Goal: Task Accomplishment & Management: Complete application form

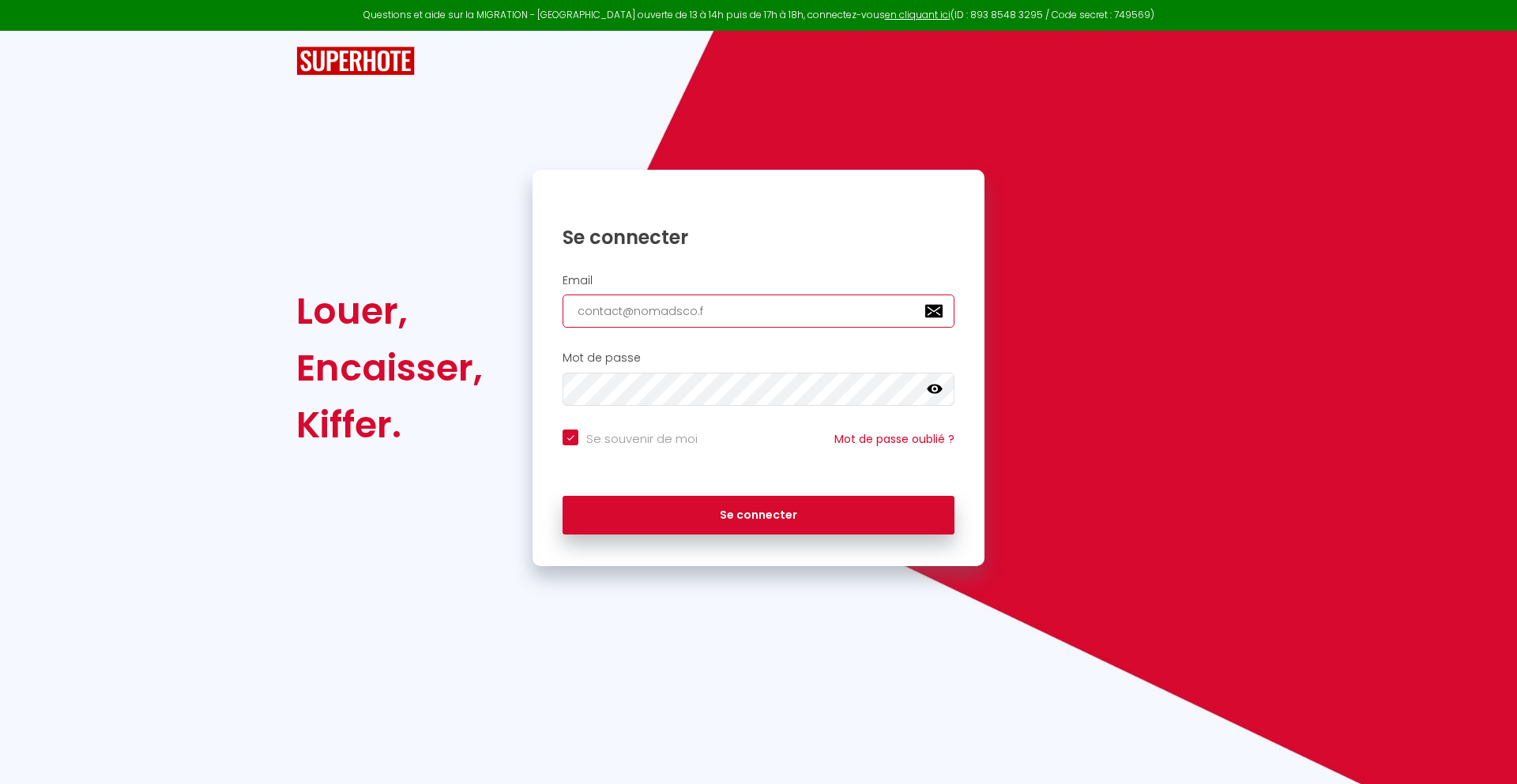
type input "[EMAIL_ADDRESS][DOMAIN_NAME]"
checkbox input "true"
type input "[EMAIL_ADDRESS][DOMAIN_NAME]"
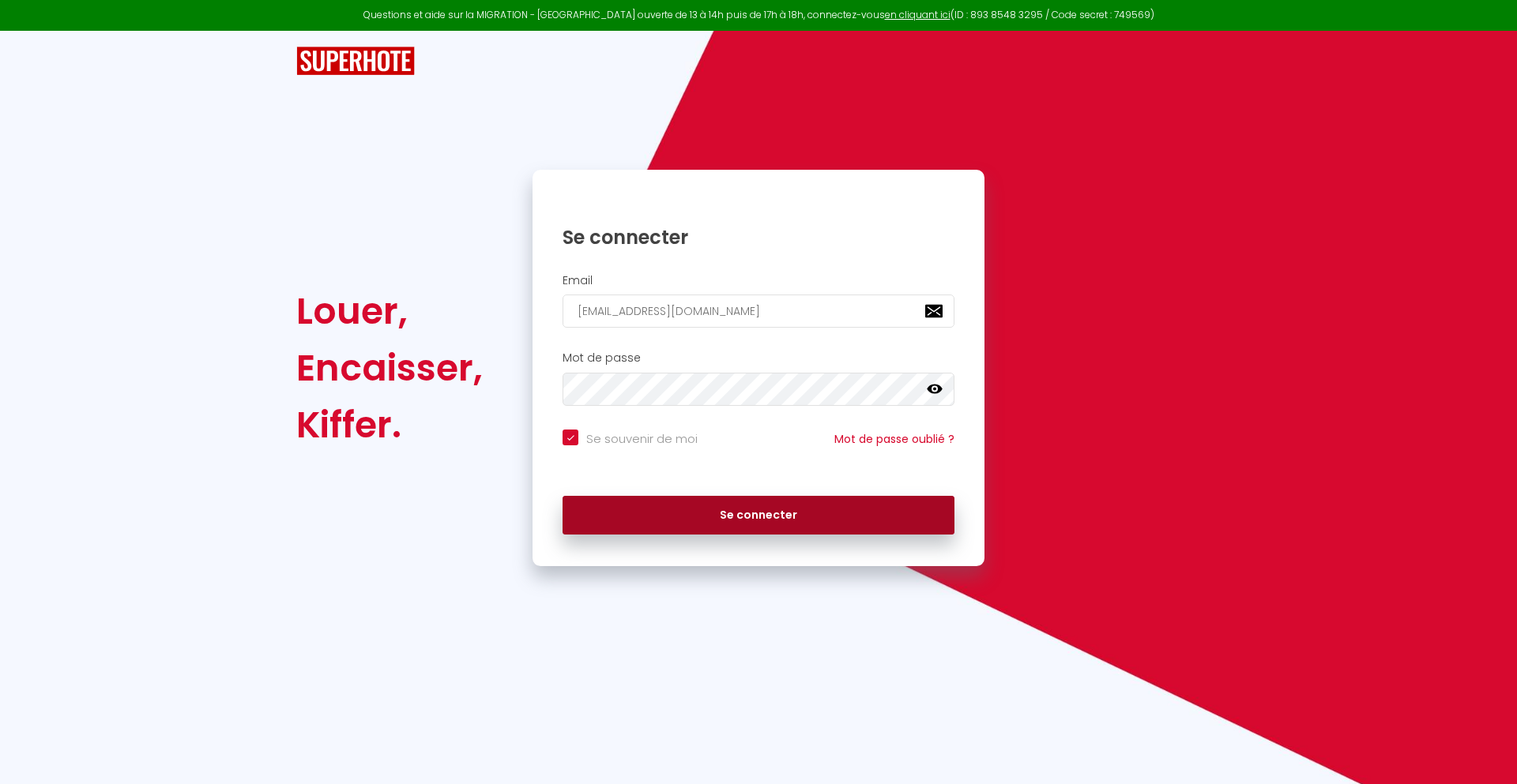
click at [758, 514] on button "Se connecter" at bounding box center [758, 515] width 391 height 39
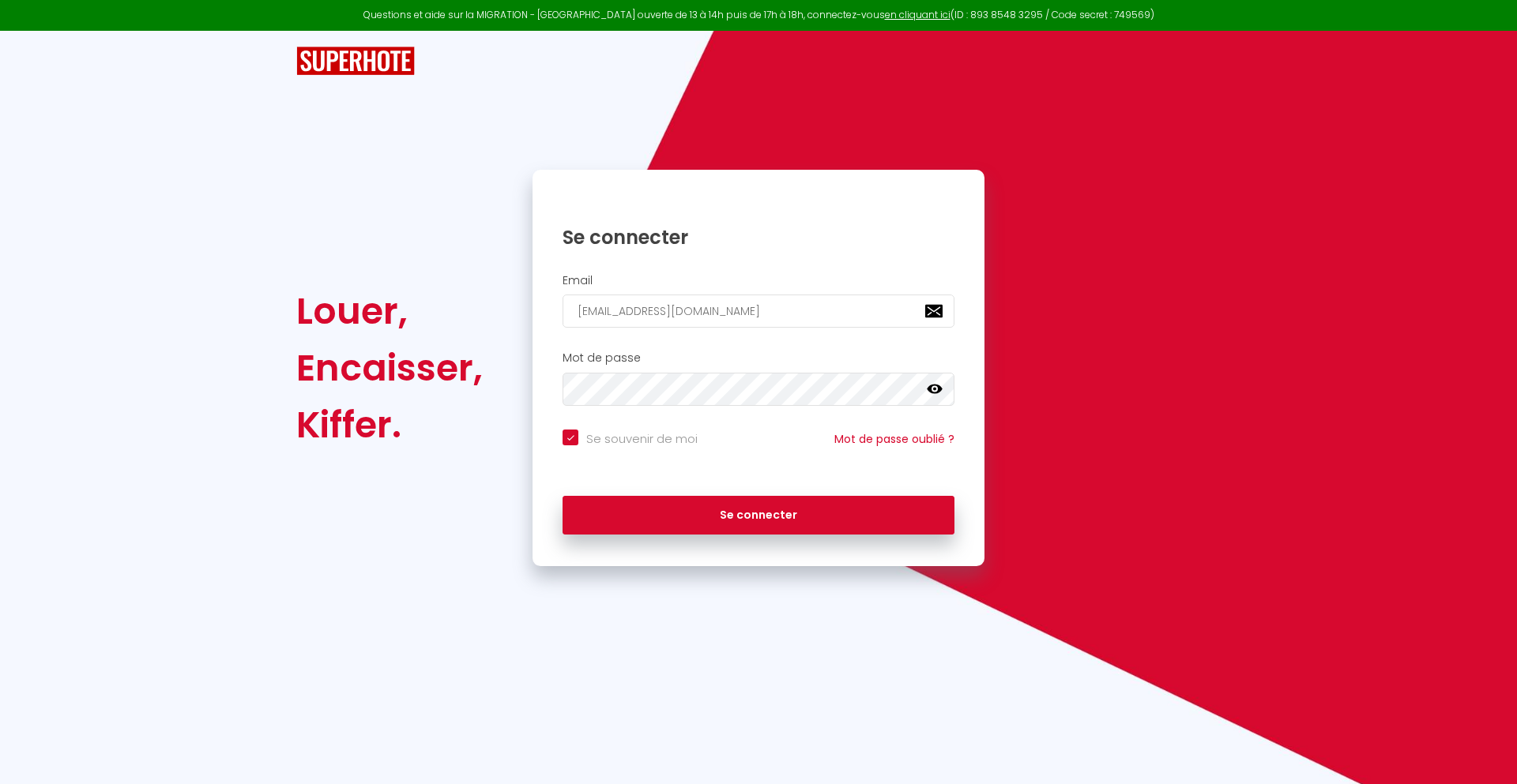
checkbox input "true"
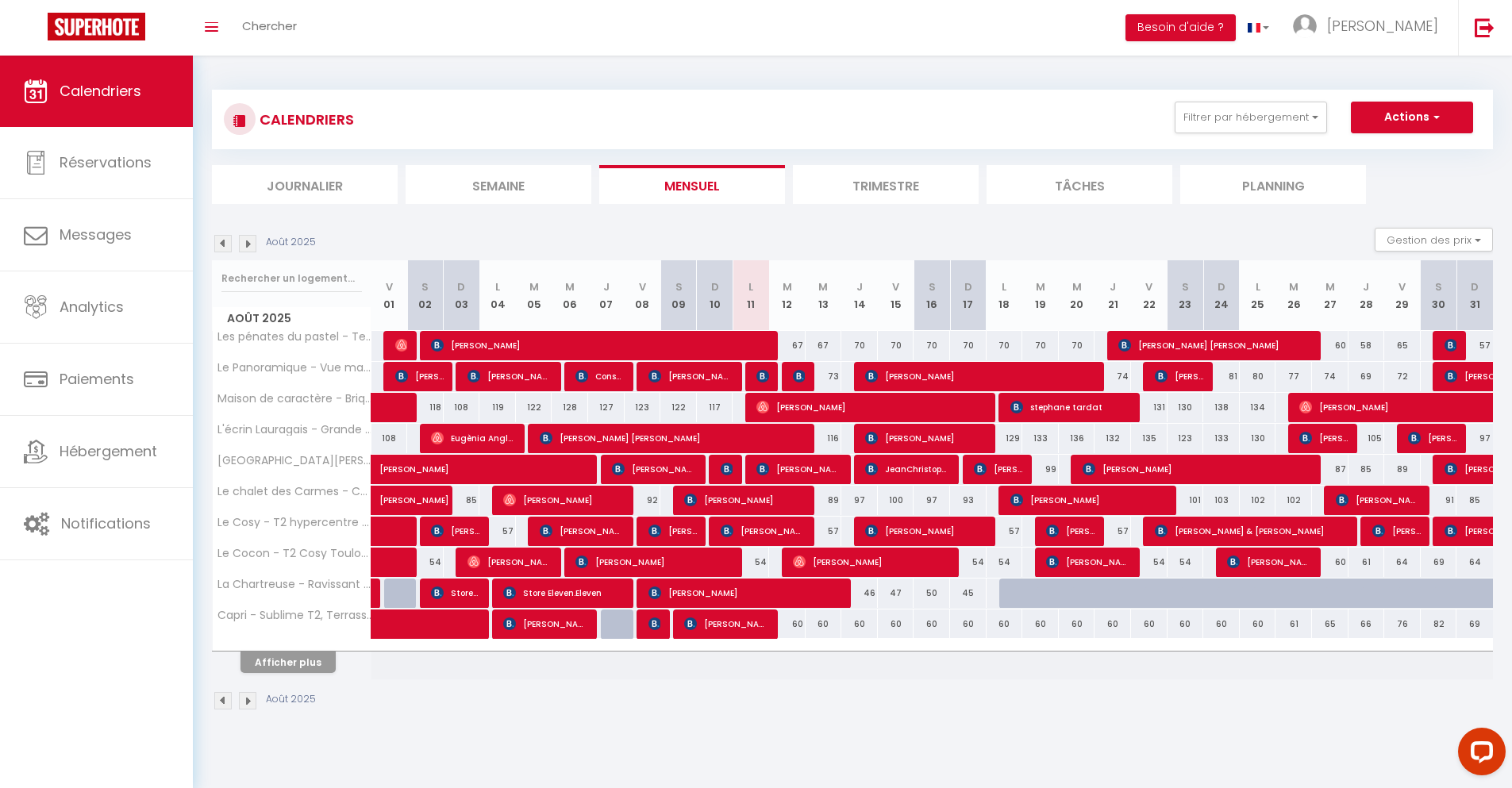
click at [305, 184] on li "Journalier" at bounding box center [304, 184] width 185 height 38
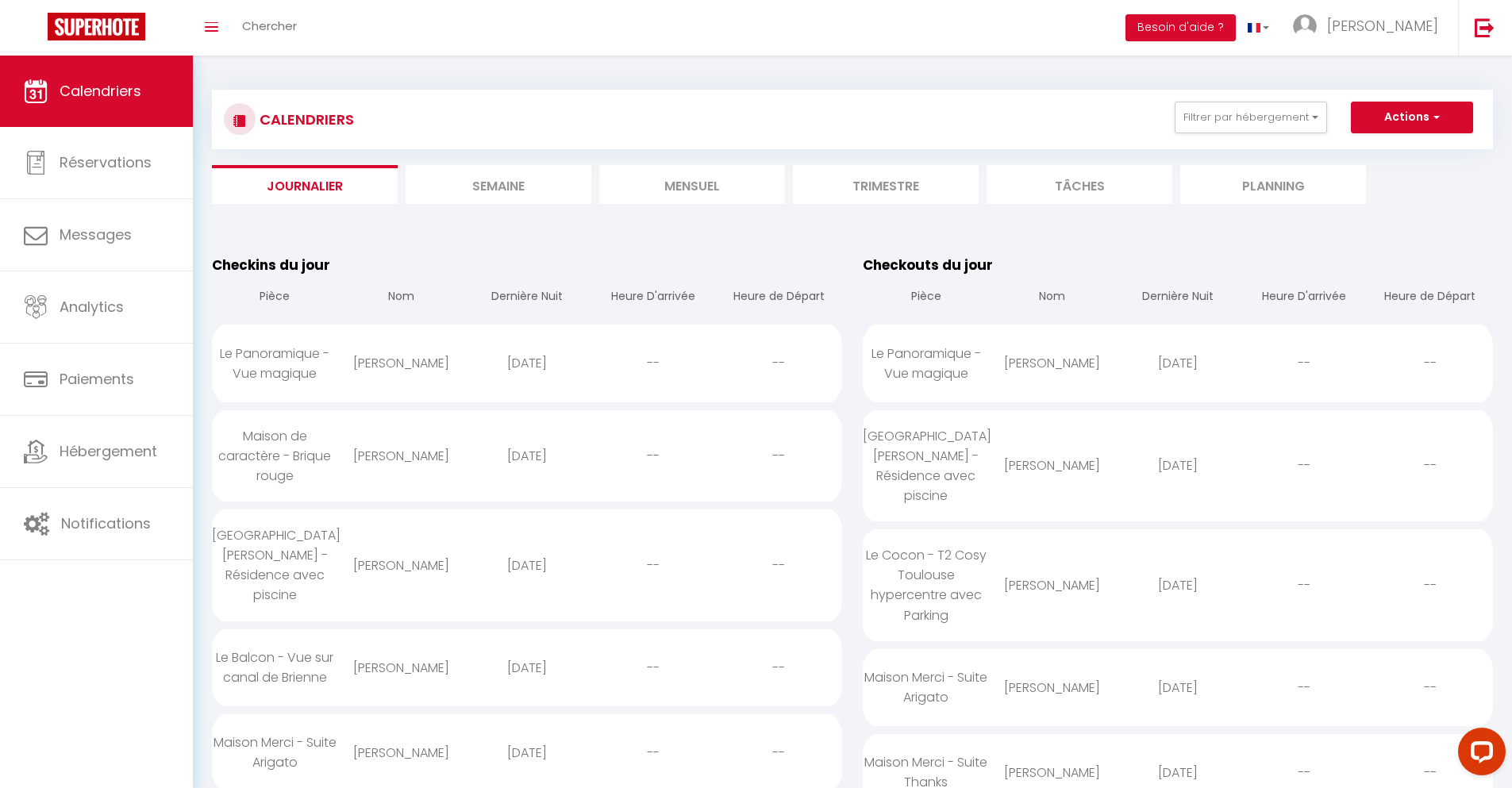
scroll to position [1540, 0]
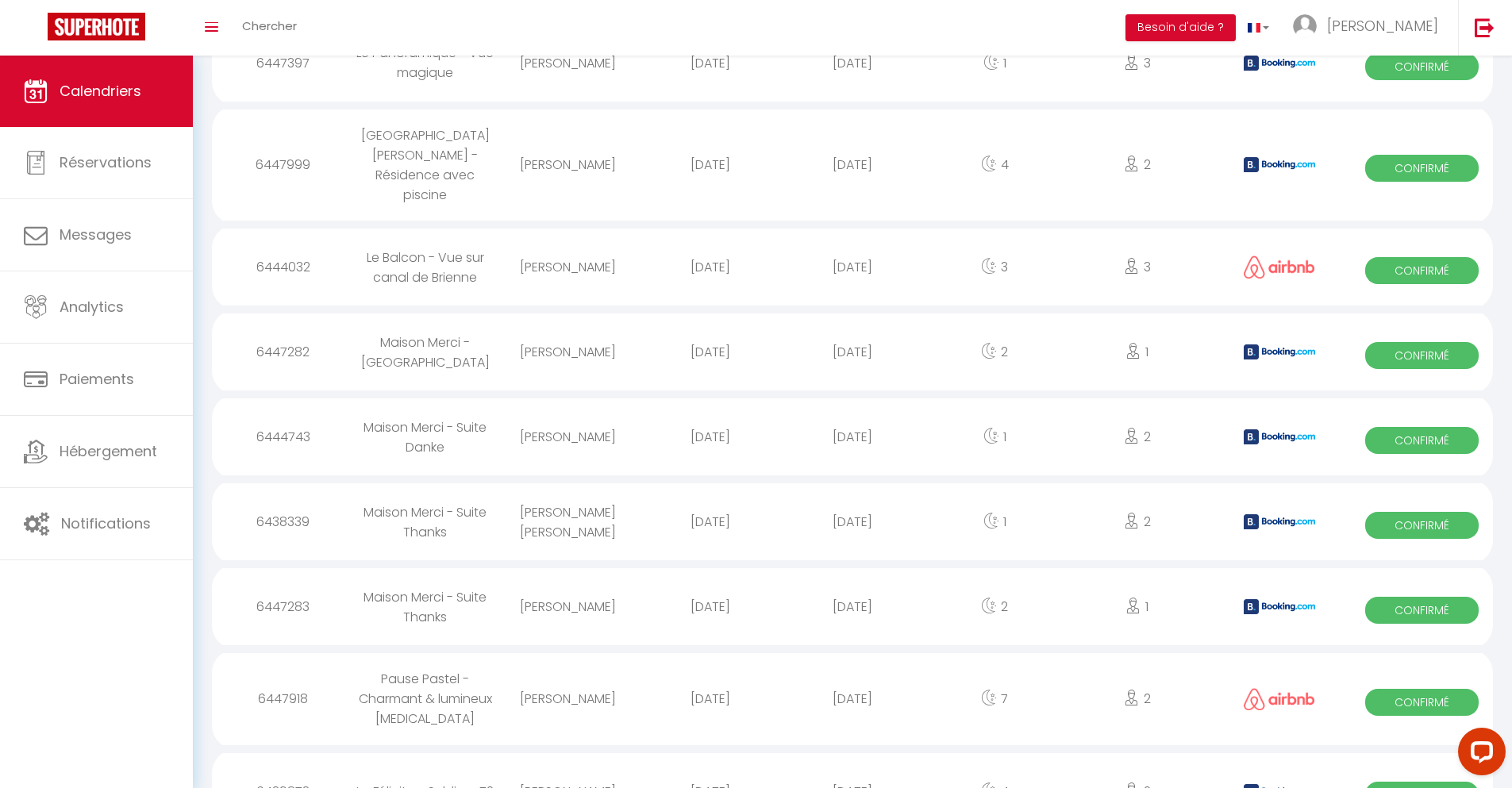
select select "0"
select select "1"
select select
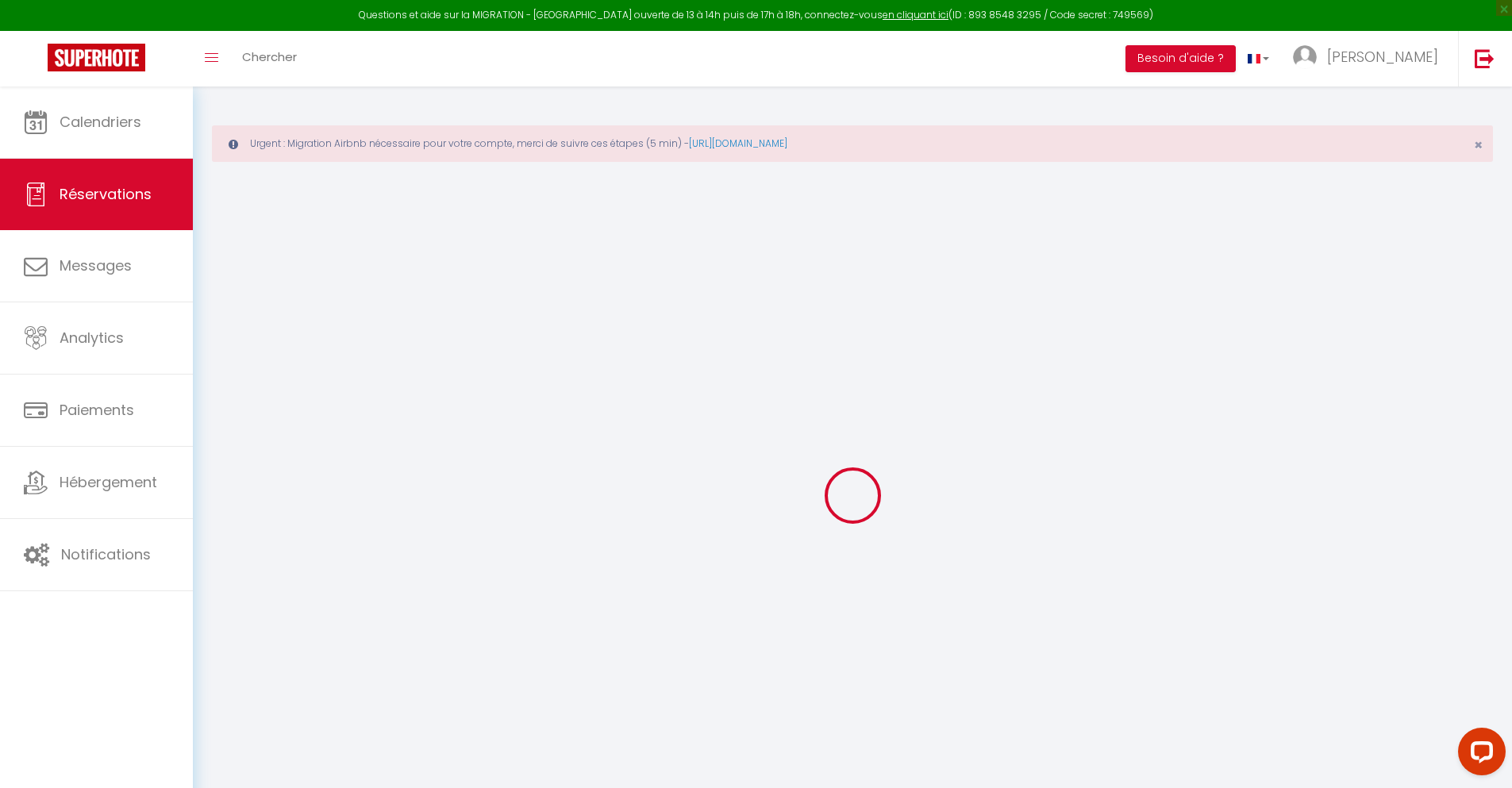
type input "[PERSON_NAME]"
type input "Weemid"
type input "[EMAIL_ADDRESS][DOMAIN_NAME]"
type input "[PHONE_NUMBER]"
type input "."
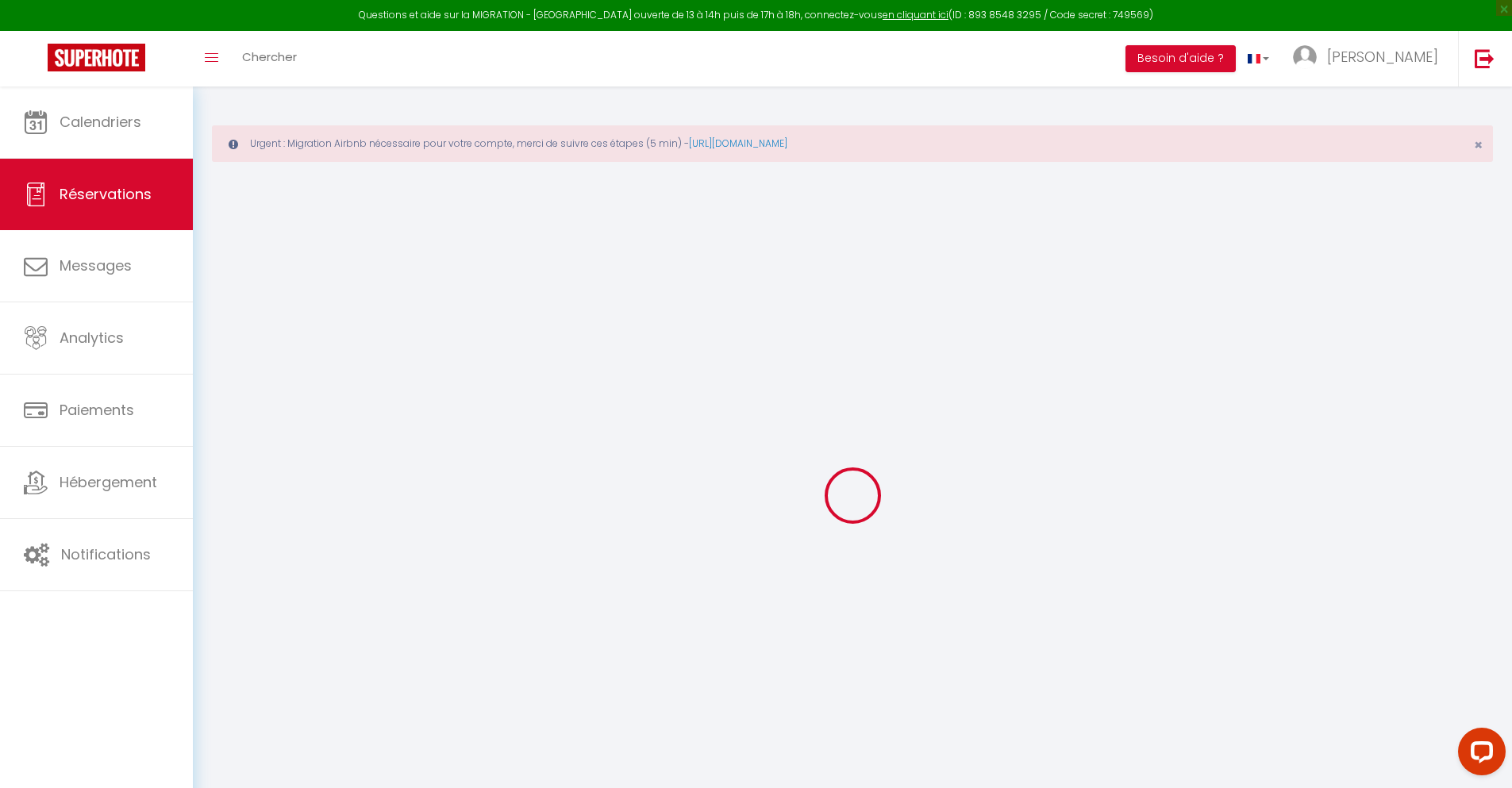
select select "FR"
type input "18.26"
type input "1.5699999999999998"
select select "23165"
select select "1"
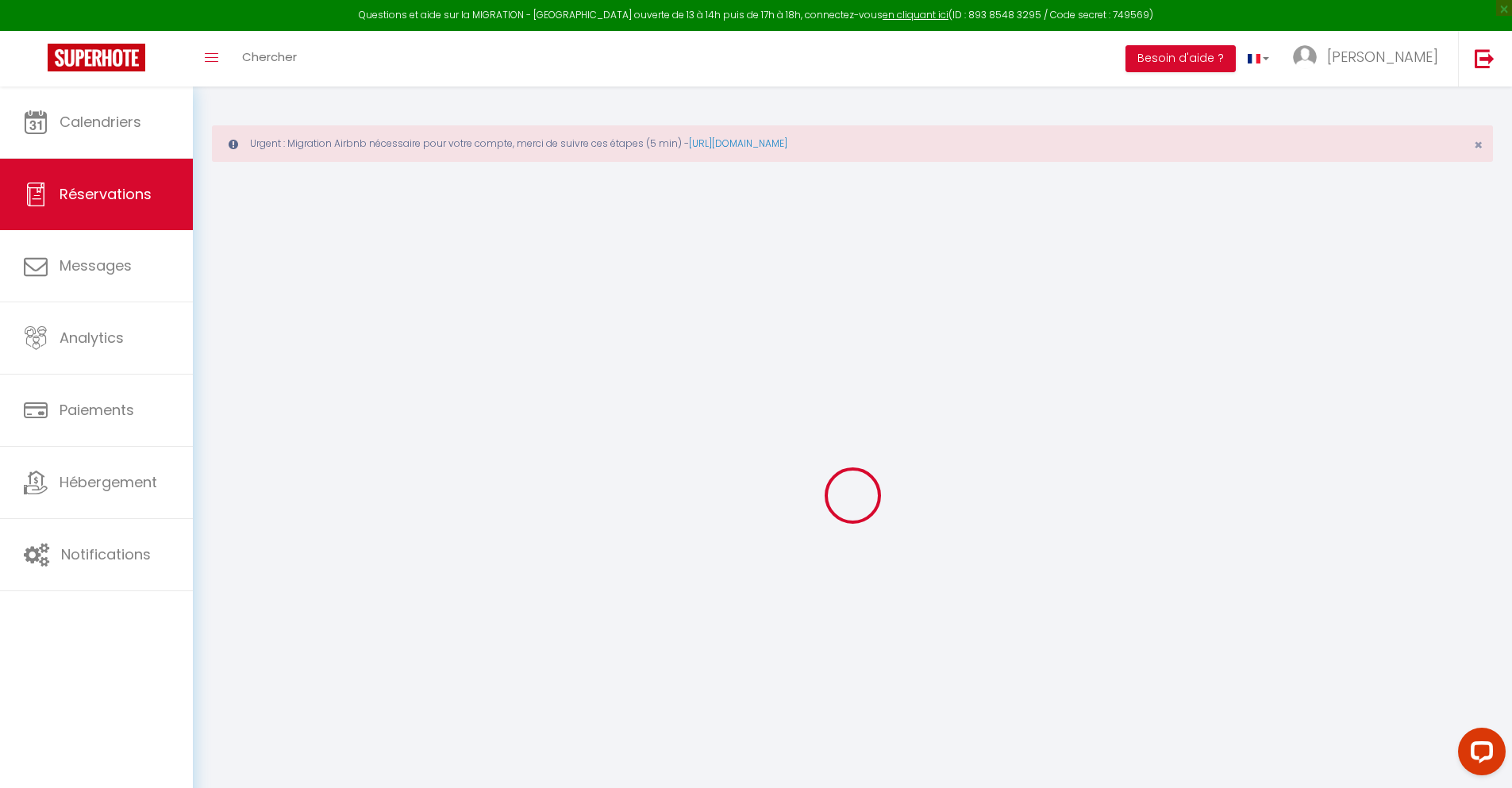
select select
type input "3"
type input "1"
select select "12"
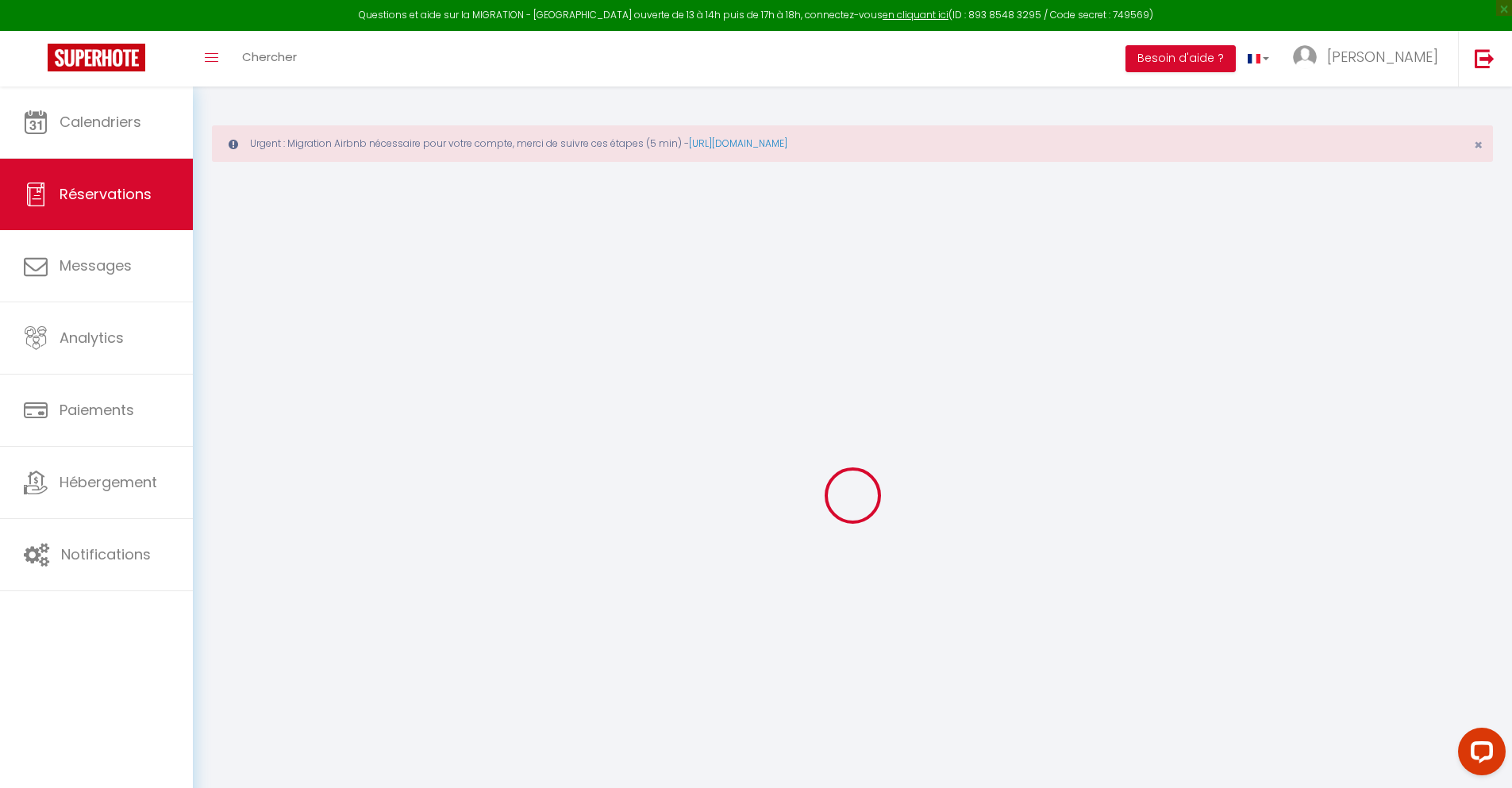
select select
type input "77.4"
checkbox input "false"
type input "0"
select select "2"
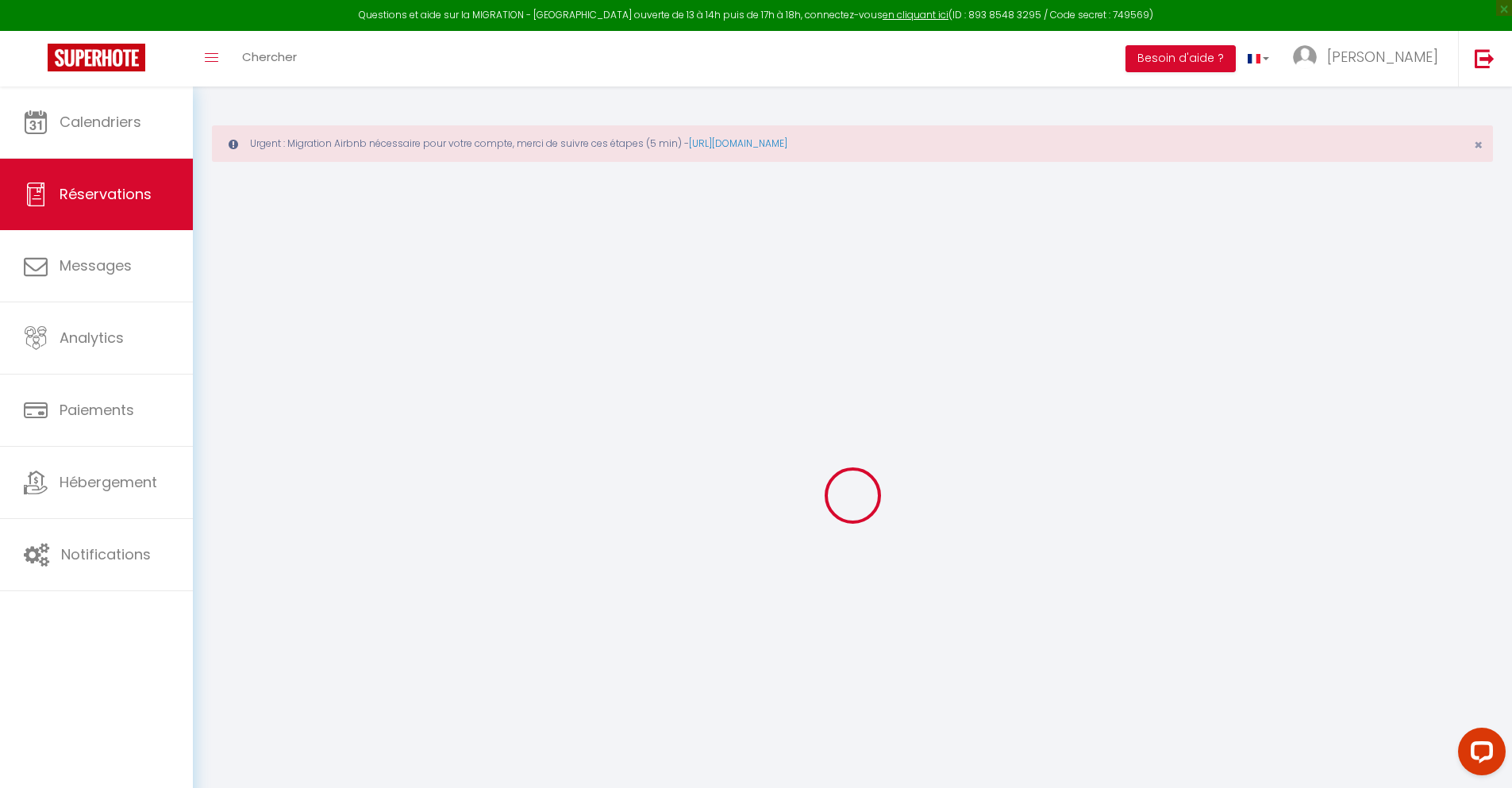
type input "25"
type input "0"
select select
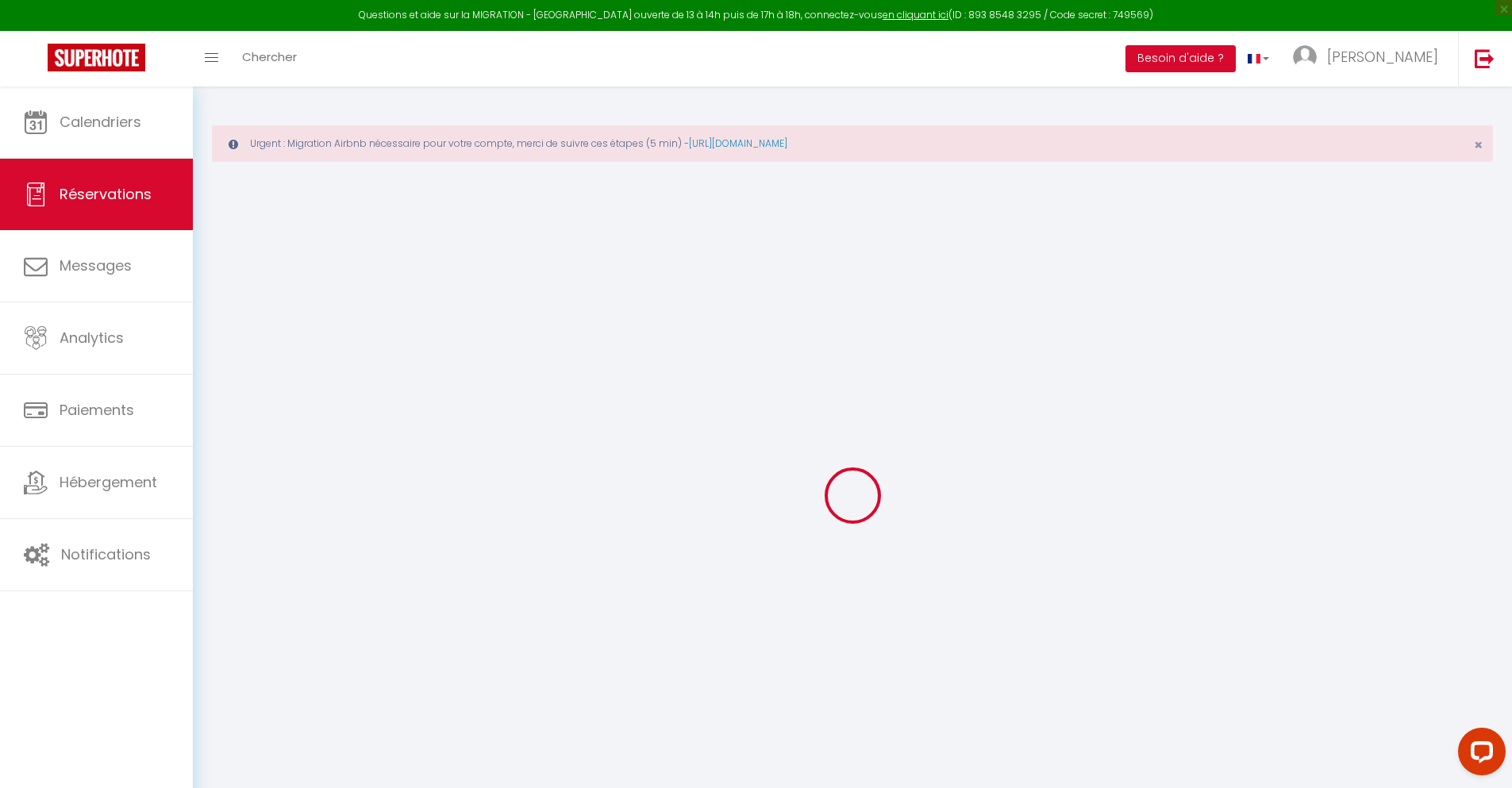
select select "14"
checkbox input "false"
select select
checkbox input "false"
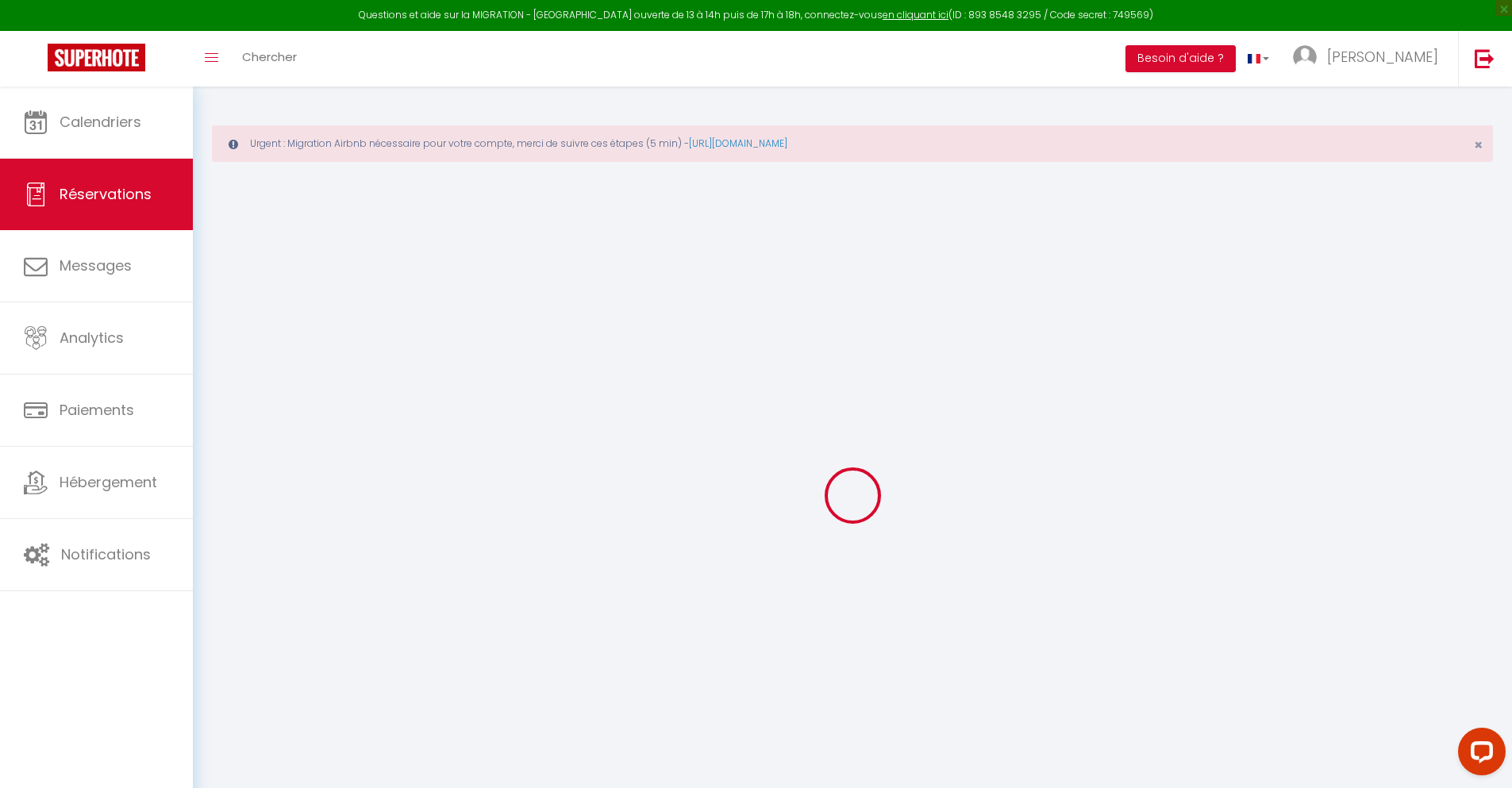
select select
checkbox input "false"
type textarea "** THIS RESERVATION HAS BEEN PRE-PAID ** BOOKING NOTE : Payment charge is EUR 1…"
type input "30"
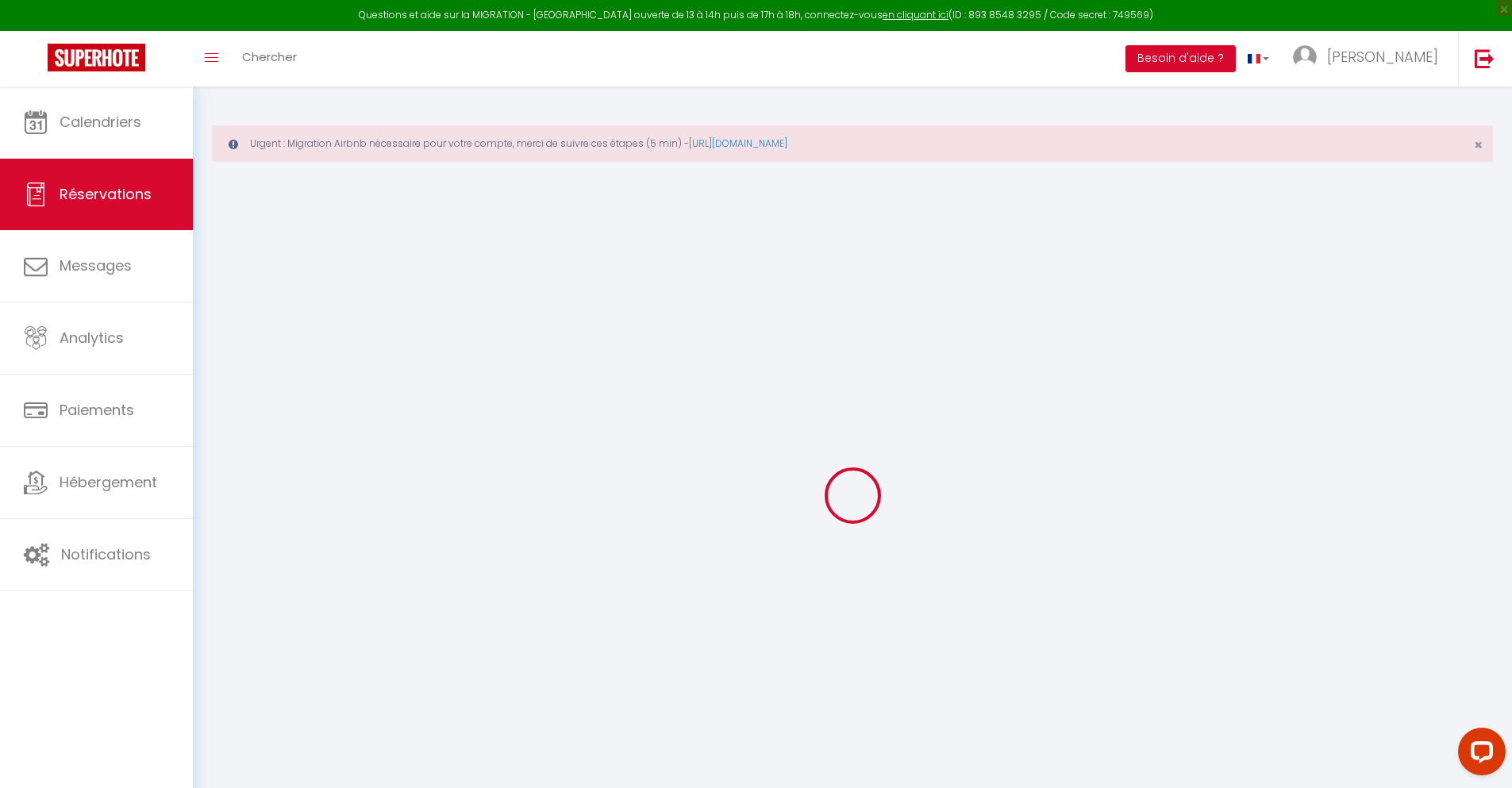
type input "5.07"
select select
checkbox input "false"
select select
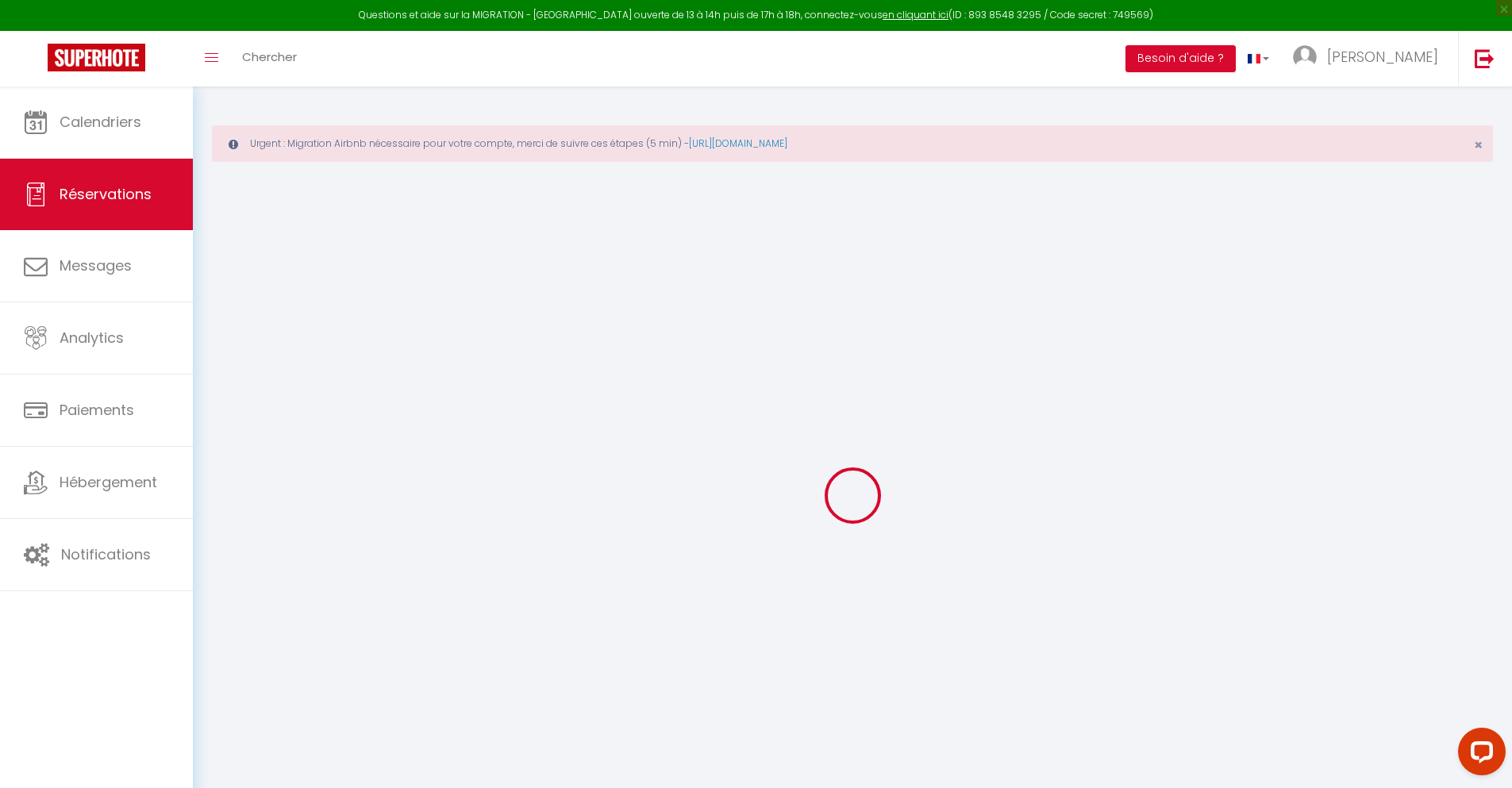
select select
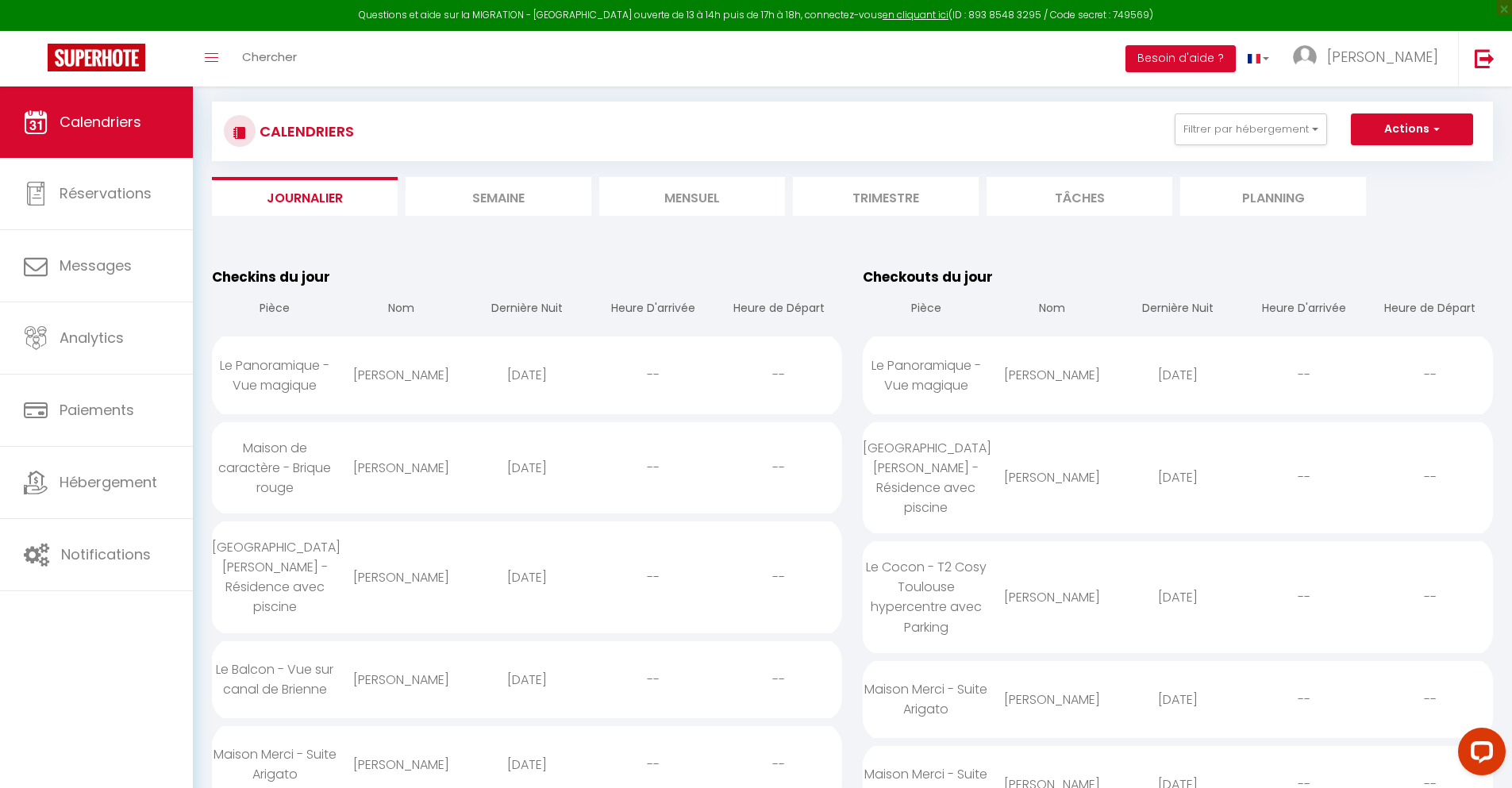
scroll to position [1723, 0]
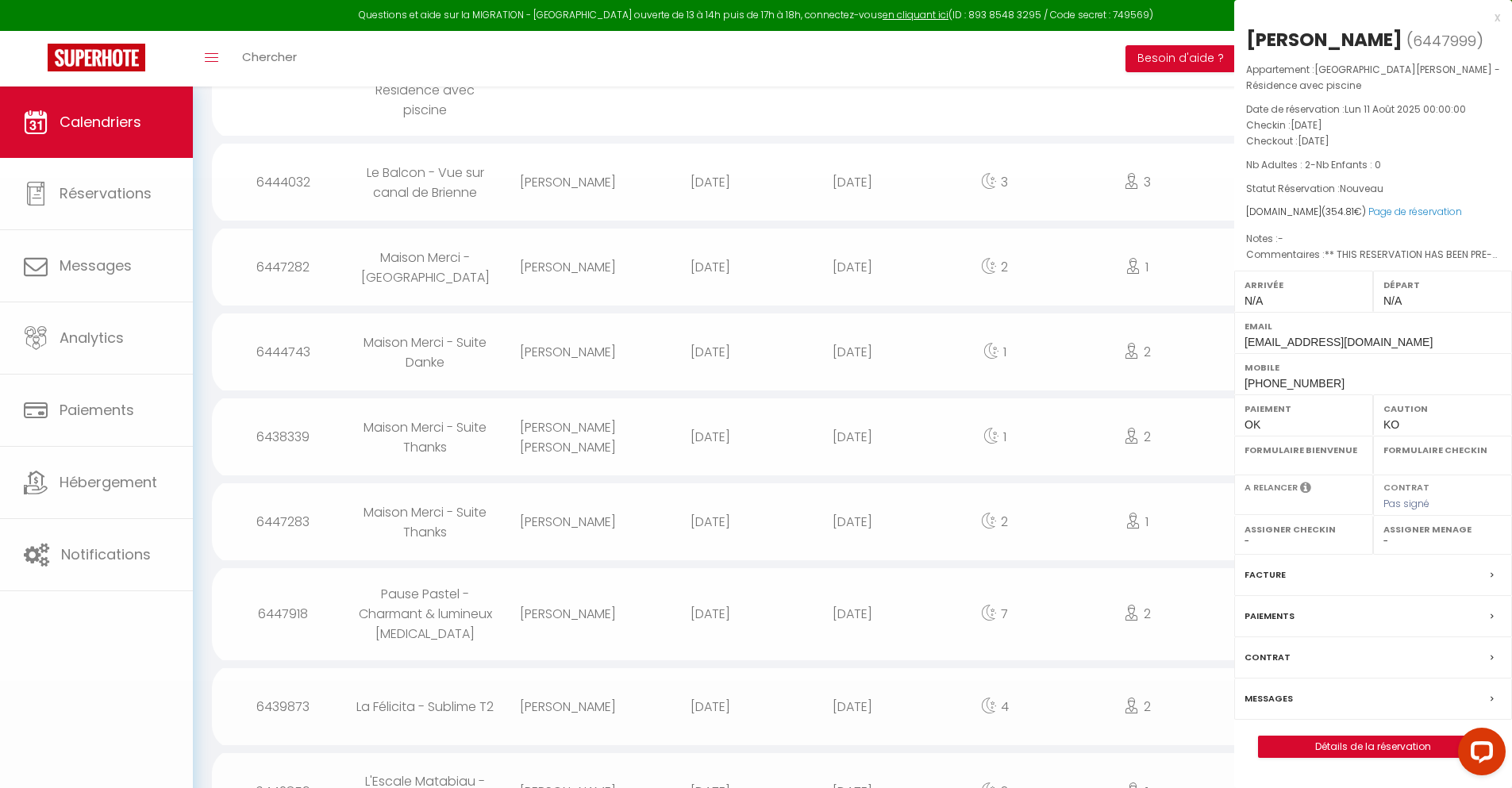
select select "0"
select select "1"
select select
